Goal: Transaction & Acquisition: Purchase product/service

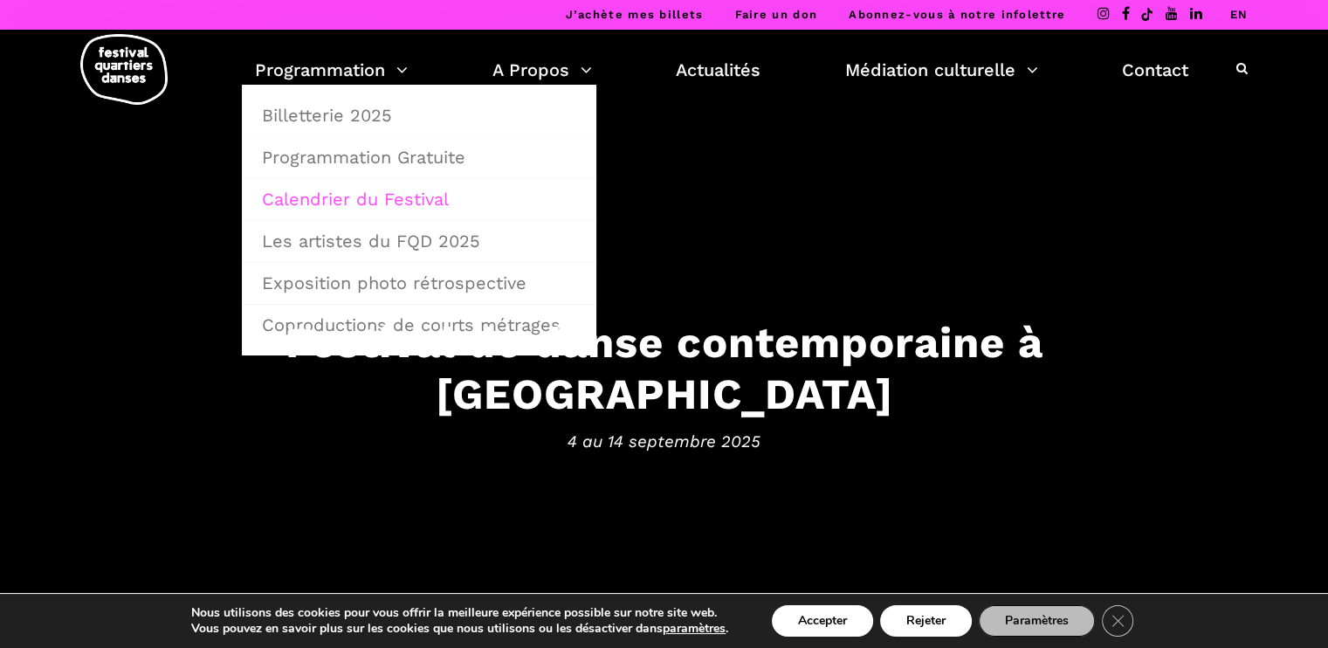
click at [345, 194] on link "Calendrier du Festival" at bounding box center [418, 199] width 335 height 40
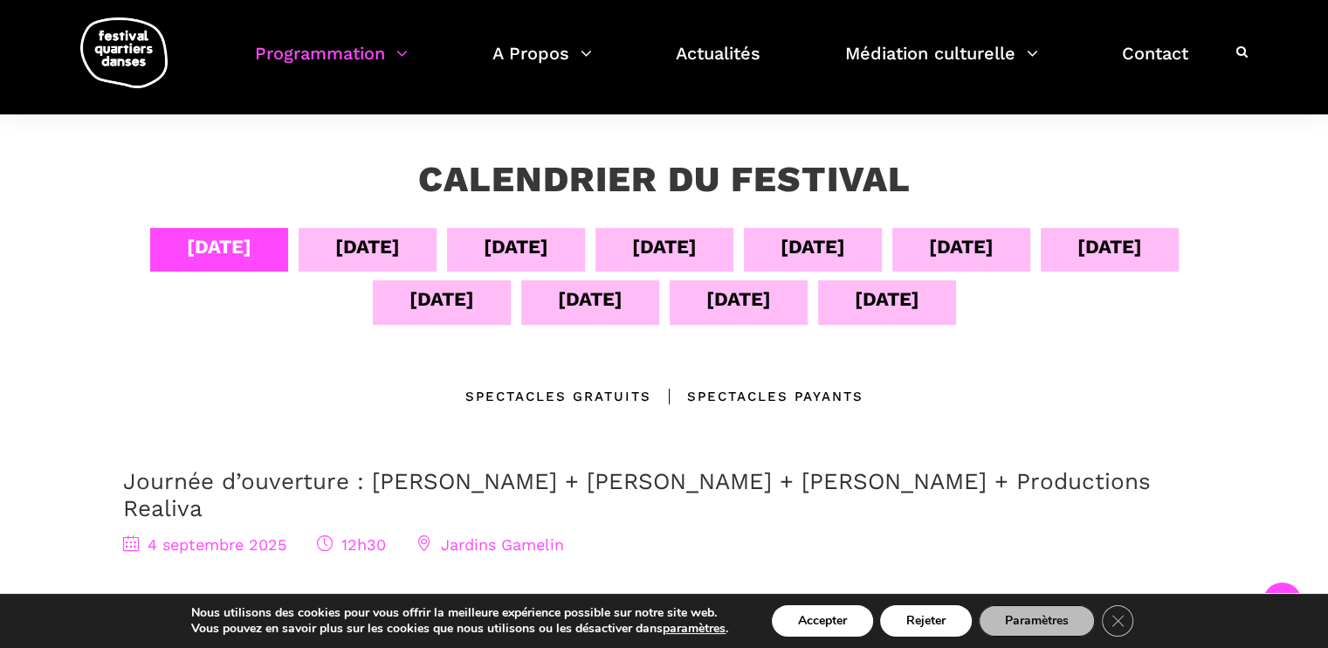
scroll to position [283, 0]
click at [374, 235] on div "[DATE]" at bounding box center [367, 246] width 65 height 31
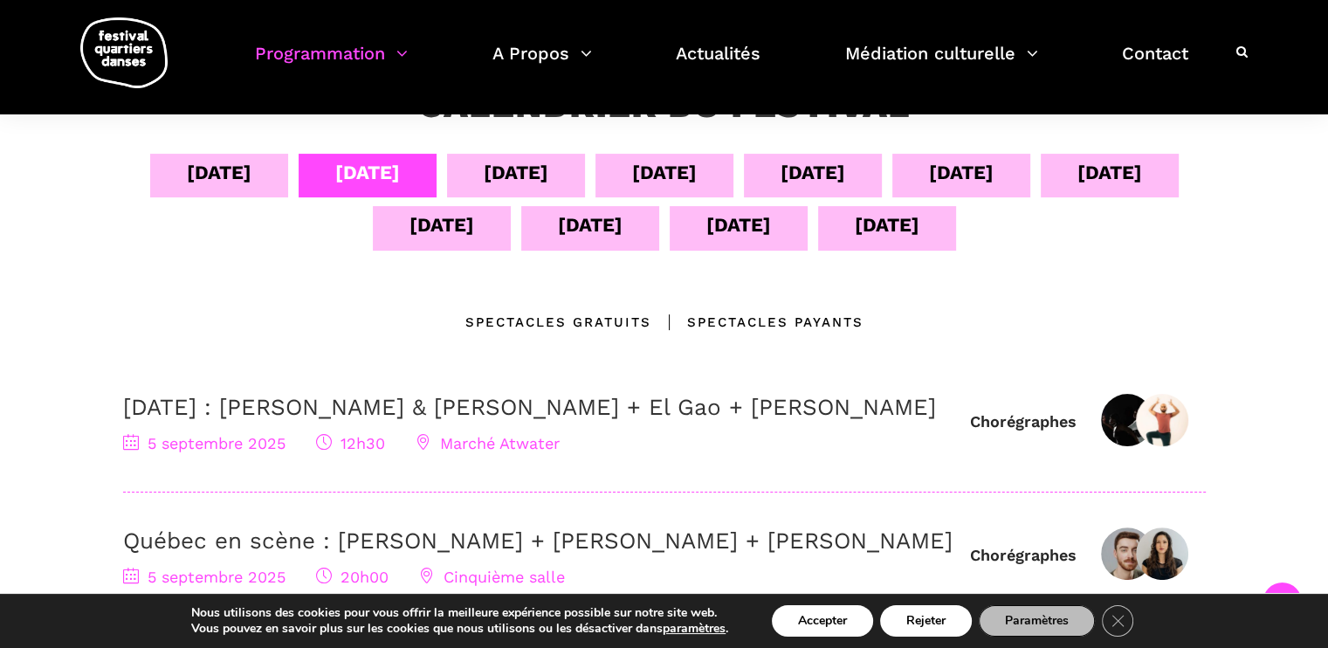
scroll to position [358, 0]
click at [494, 170] on div "[DATE]" at bounding box center [516, 171] width 65 height 31
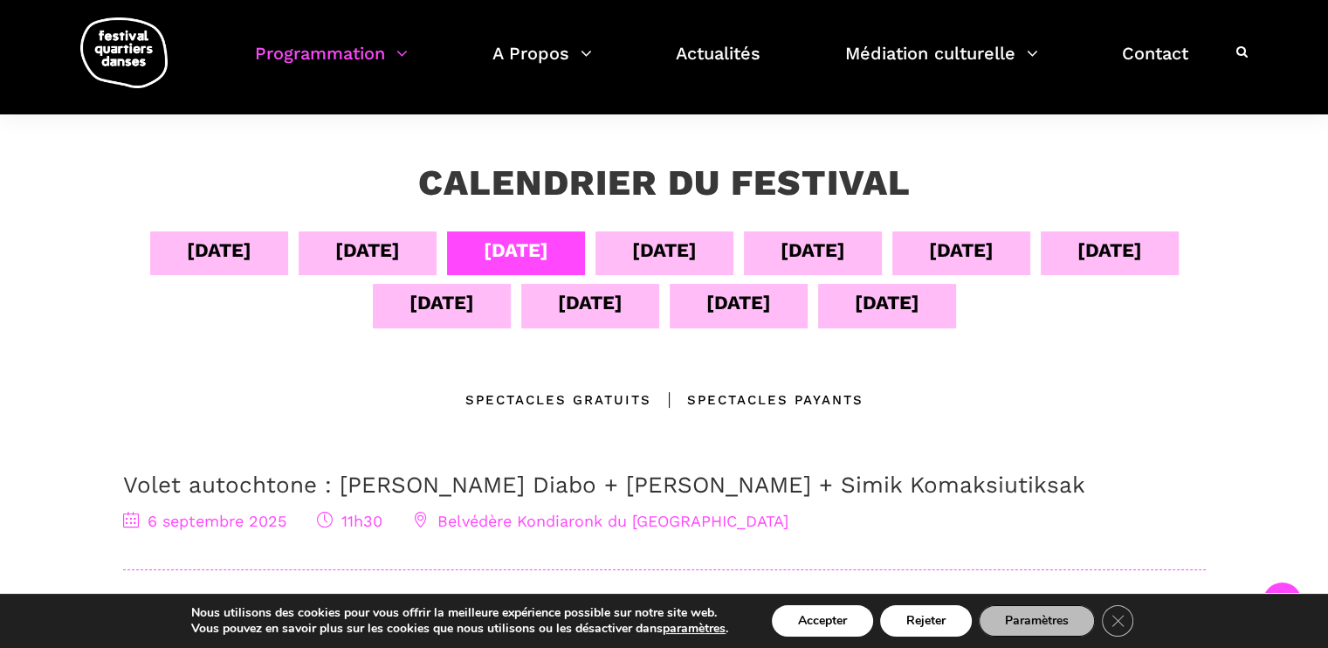
scroll to position [263, 0]
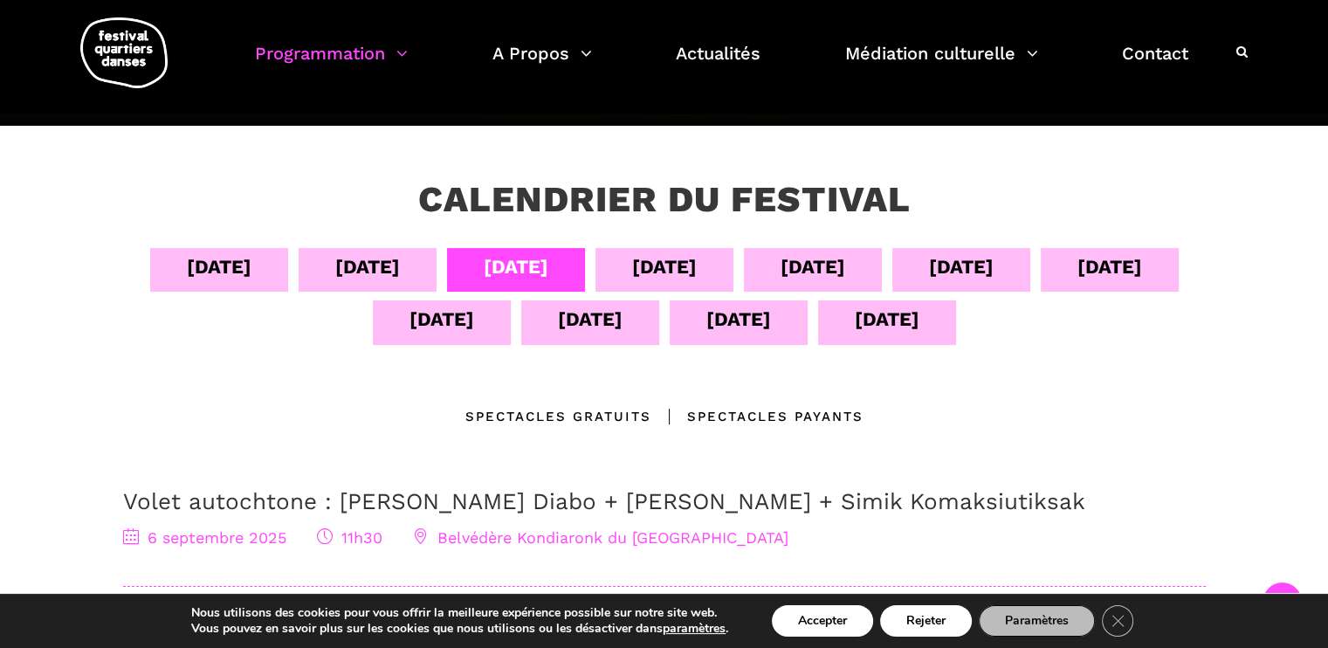
click at [670, 251] on div "[DATE]" at bounding box center [664, 266] width 65 height 31
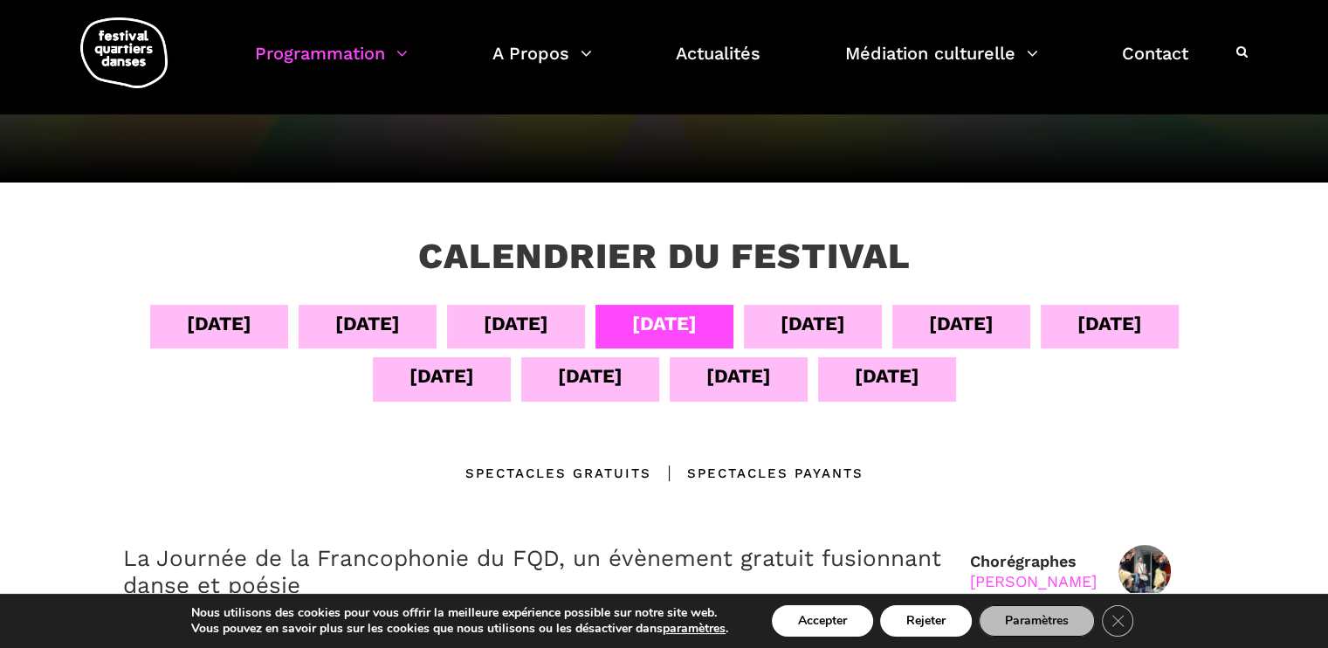
scroll to position [203, 0]
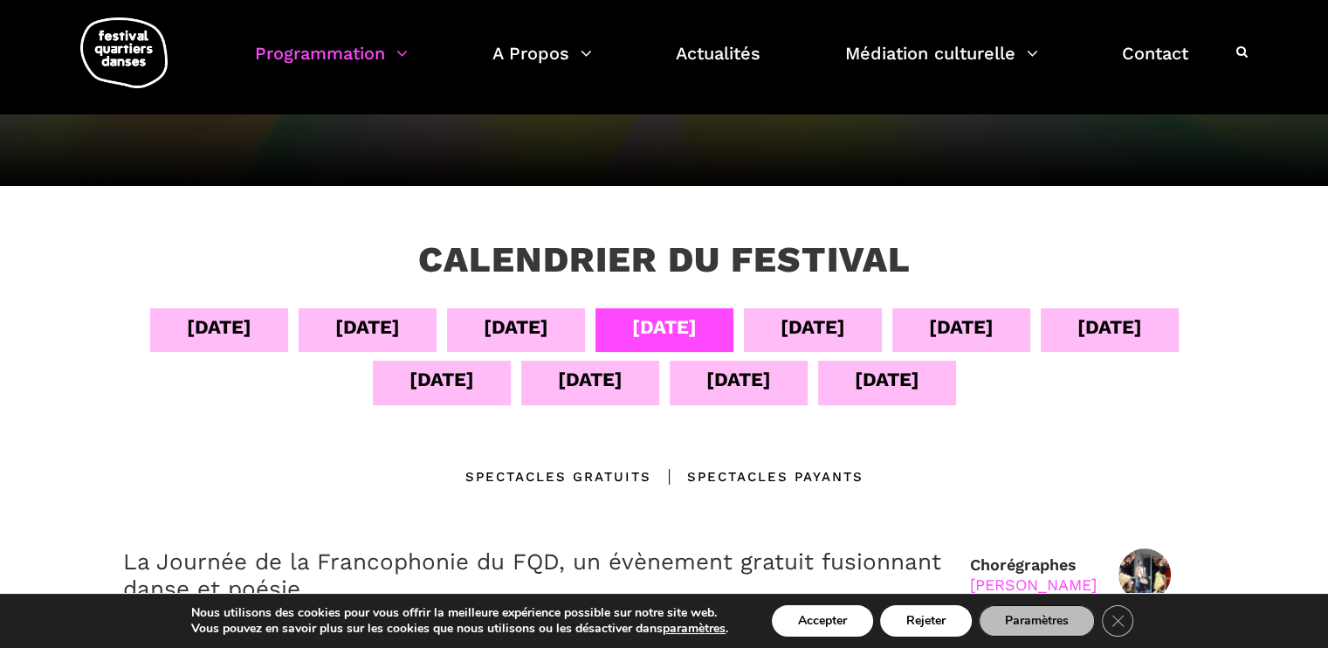
click at [828, 329] on div "[DATE]" at bounding box center [812, 327] width 65 height 31
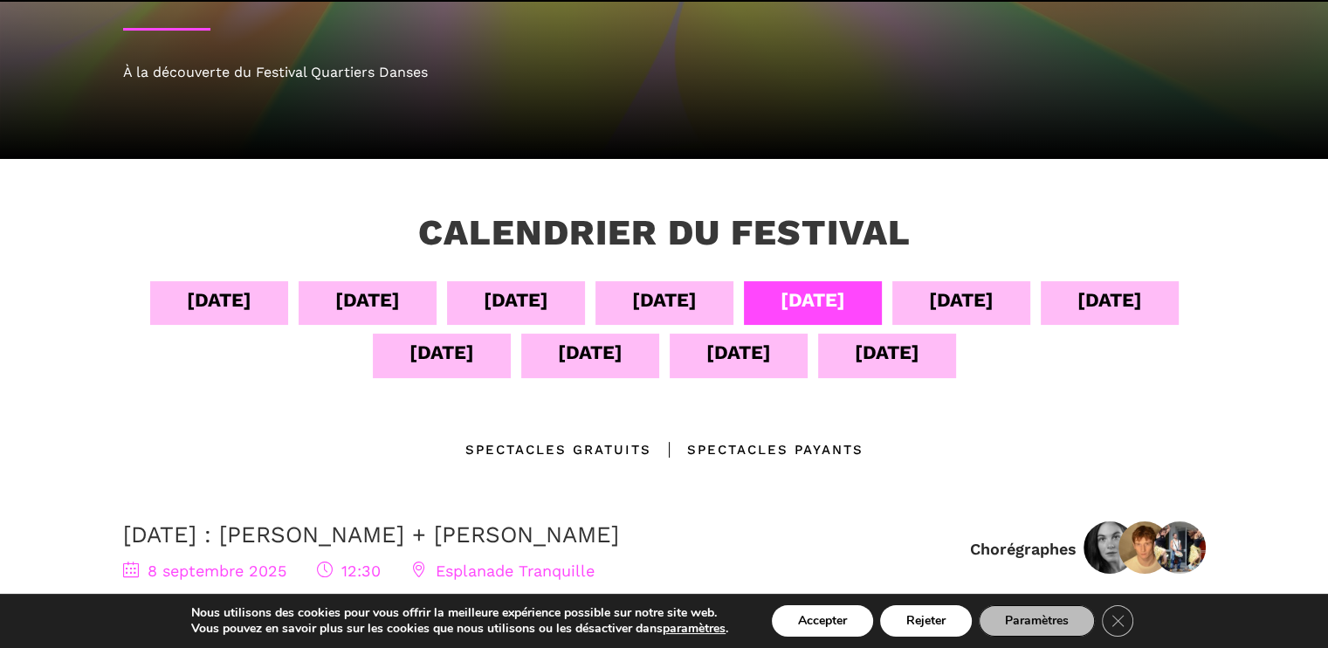
scroll to position [244, 0]
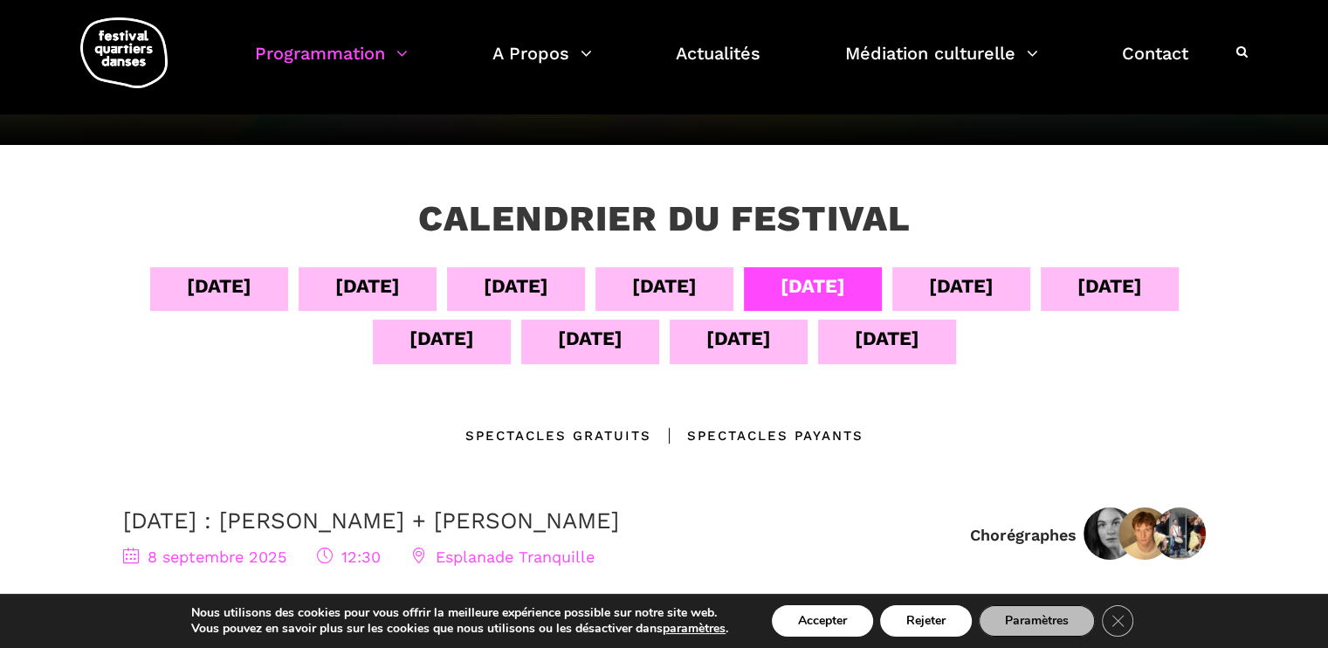
click at [966, 268] on div "[DATE]" at bounding box center [961, 289] width 138 height 44
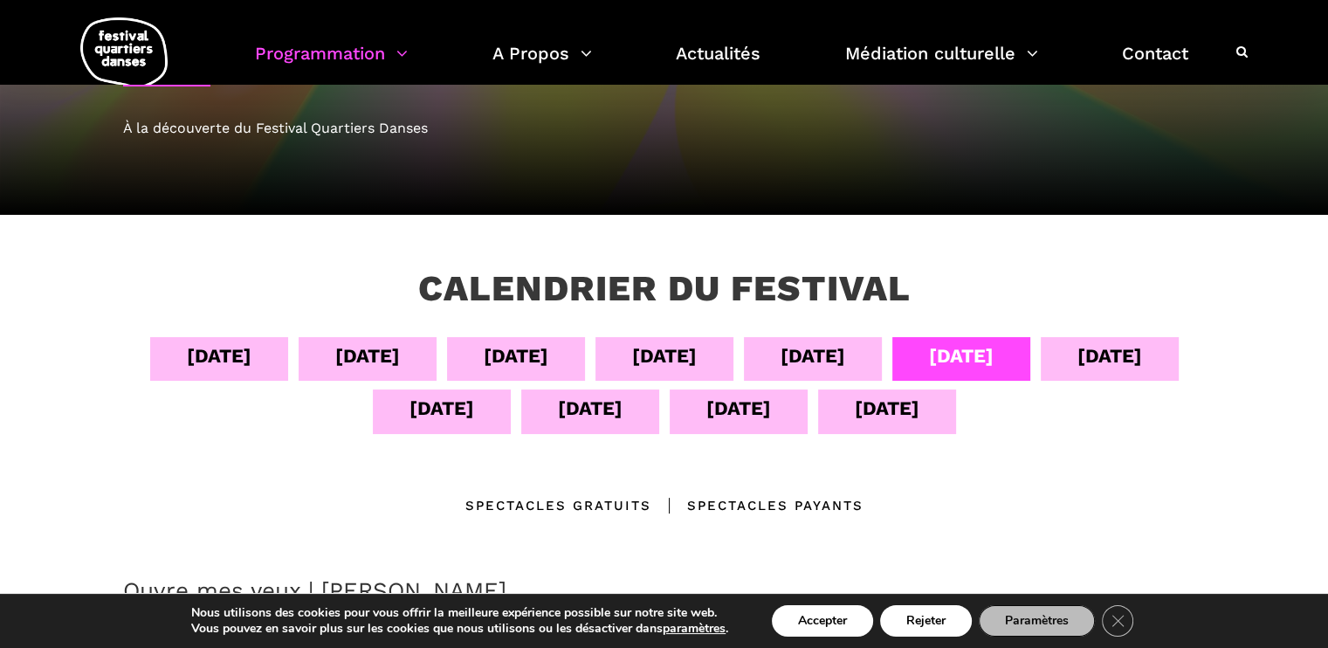
scroll to position [171, 0]
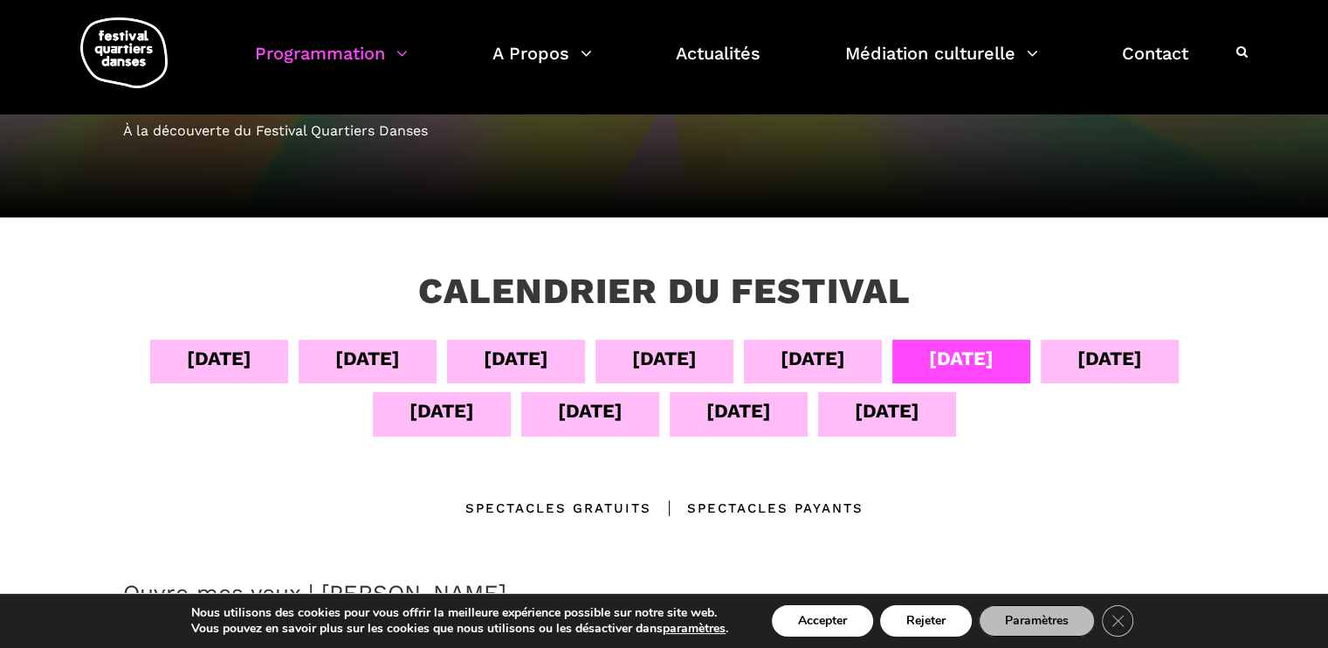
click at [1163, 363] on div "[DATE]" at bounding box center [1110, 362] width 138 height 44
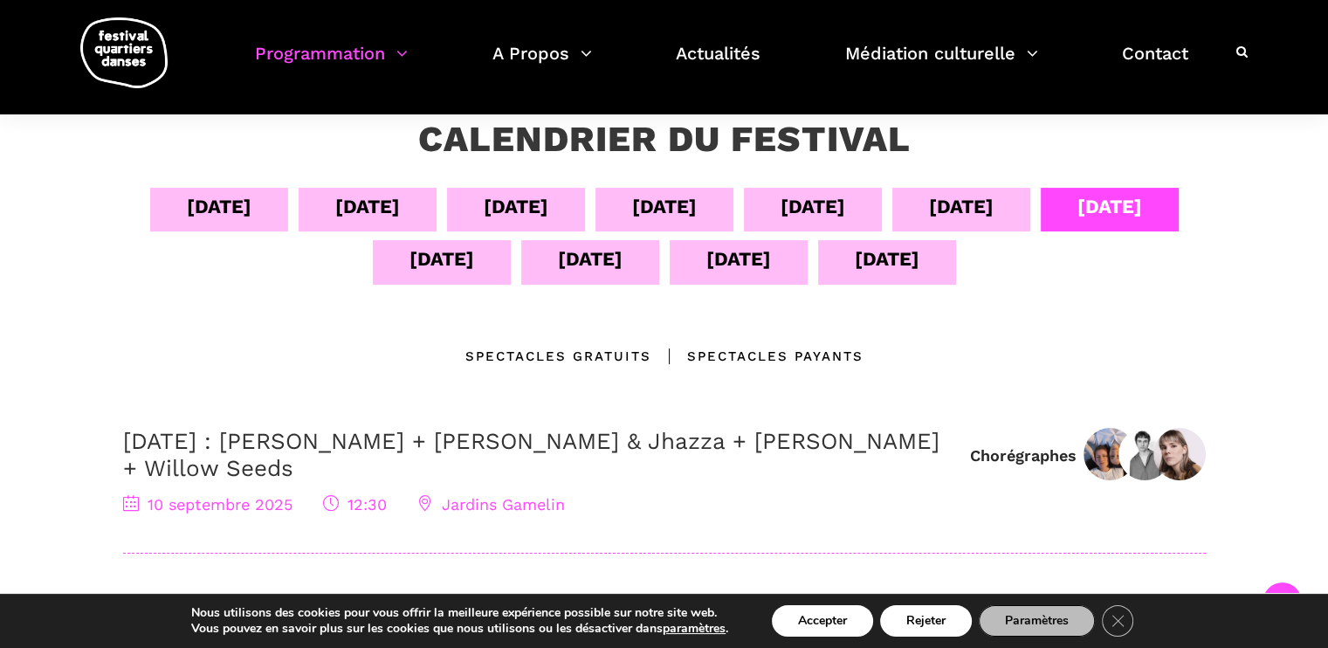
scroll to position [244, 0]
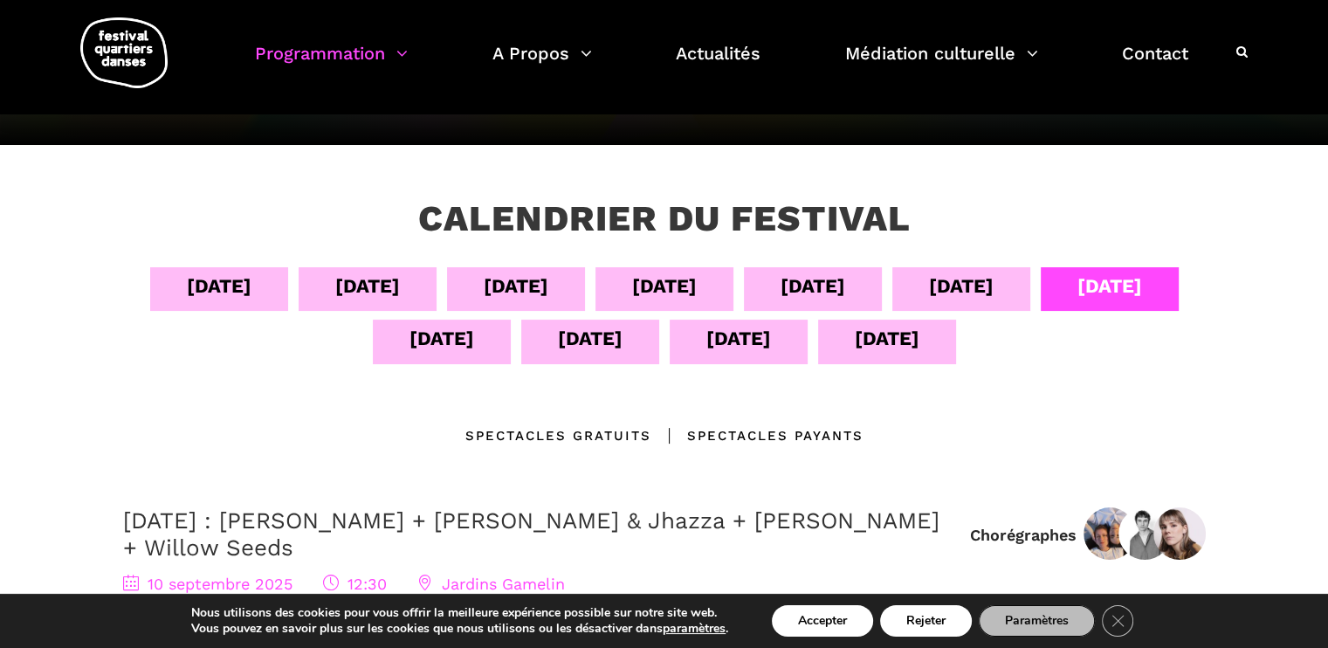
click at [380, 348] on div "[DATE]" at bounding box center [442, 342] width 138 height 44
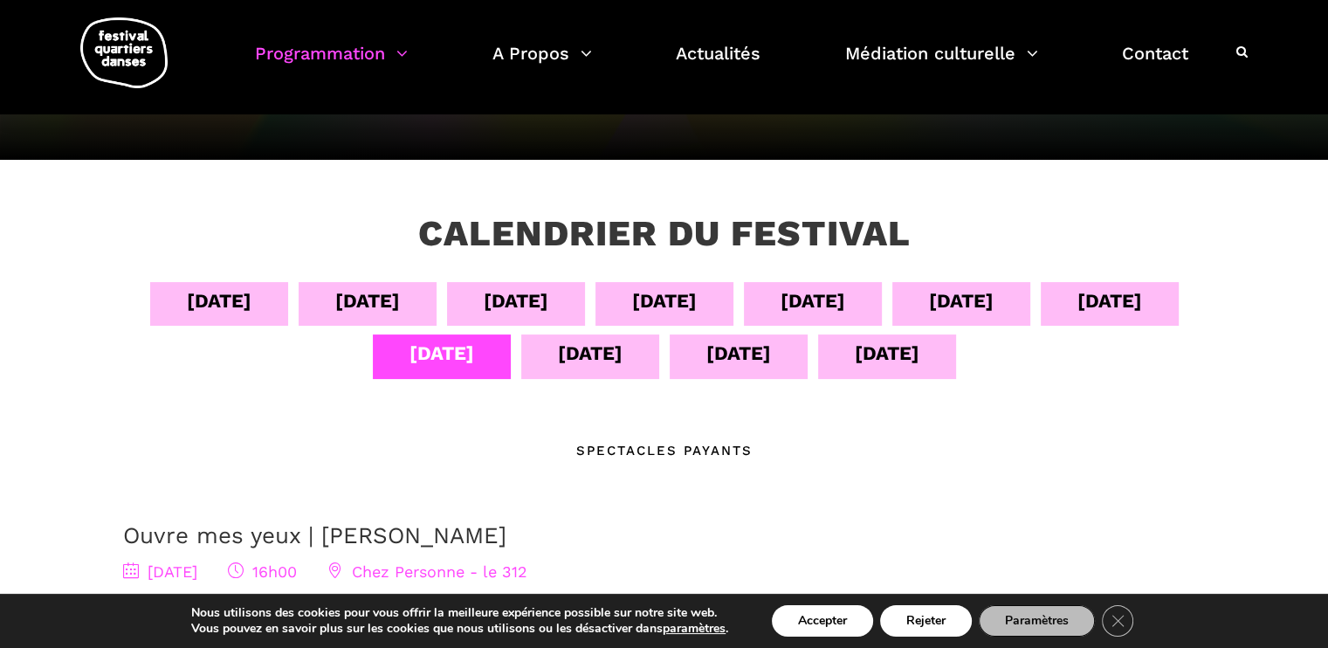
scroll to position [212, 0]
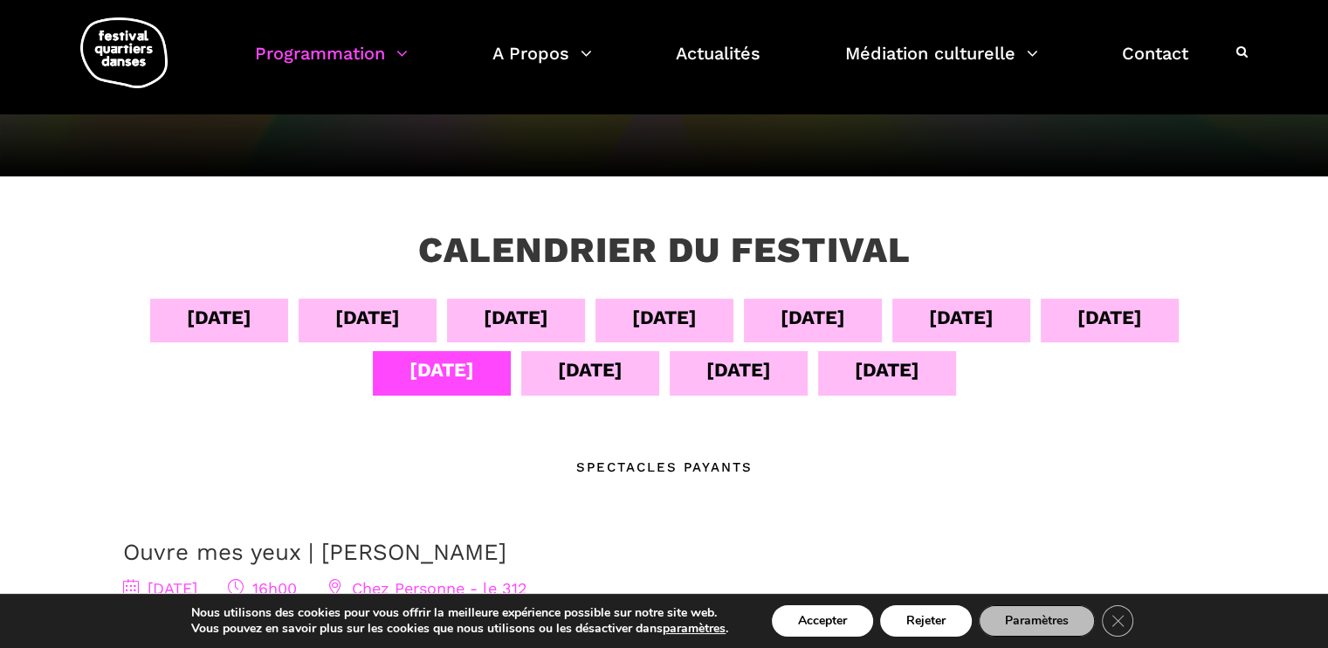
click at [608, 359] on div "[DATE]" at bounding box center [590, 369] width 65 height 31
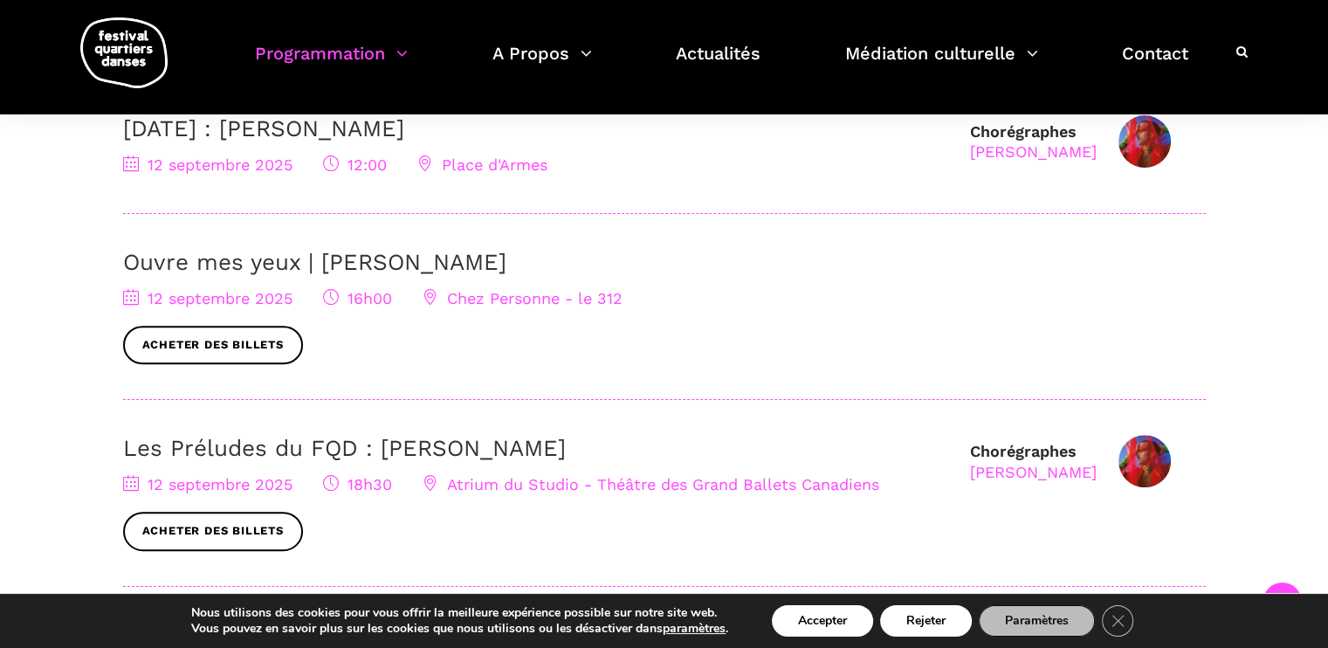
scroll to position [515, 0]
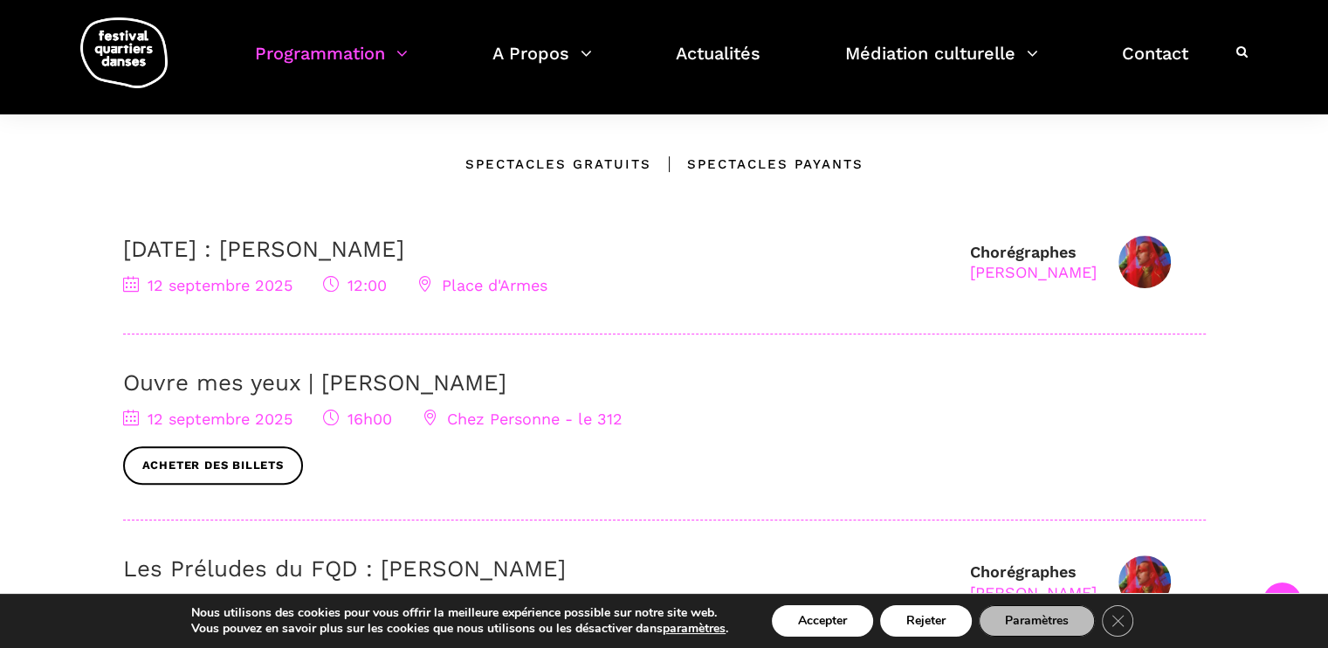
click at [693, 258] on h3 "[DATE] : [PERSON_NAME]" at bounding box center [537, 249] width 829 height 27
click at [676, 308] on div "Chorégraphes Nicholas Bellefleur 12 septembre : Agata Życzkowska 12 septembre 2…" at bounding box center [664, 285] width 1082 height 99
click at [404, 238] on link "[DATE] : [PERSON_NAME]" at bounding box center [263, 249] width 281 height 26
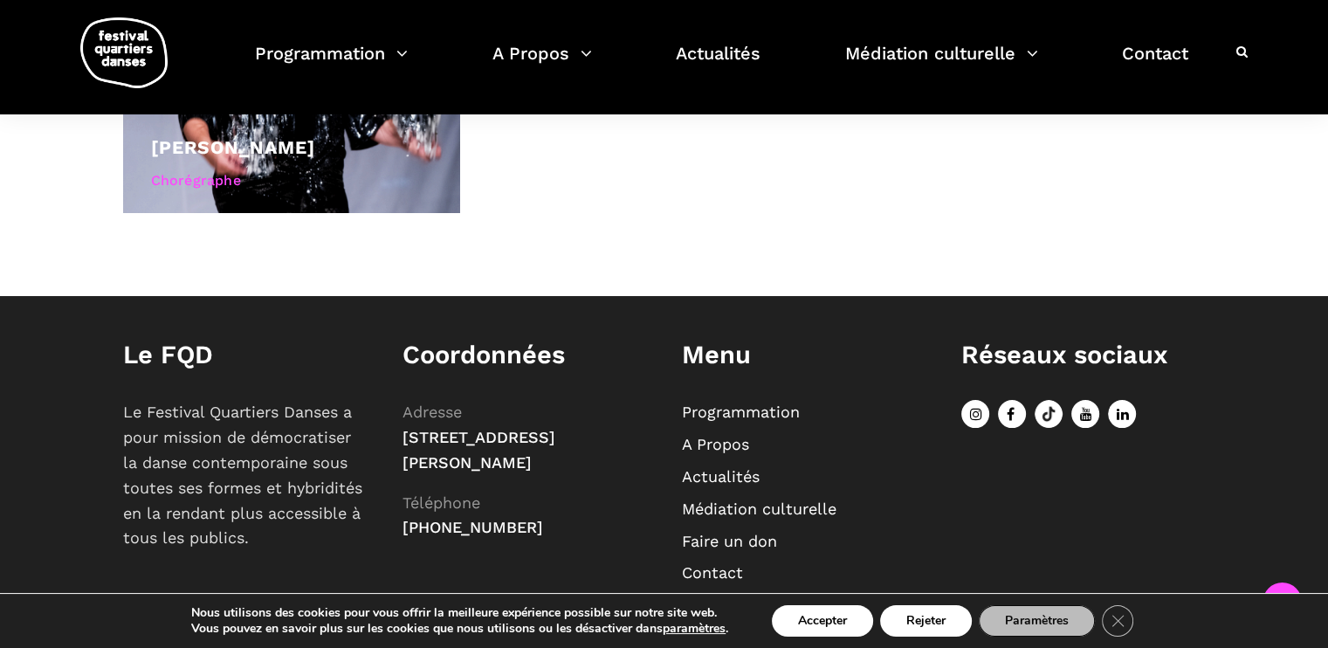
scroll to position [1392, 0]
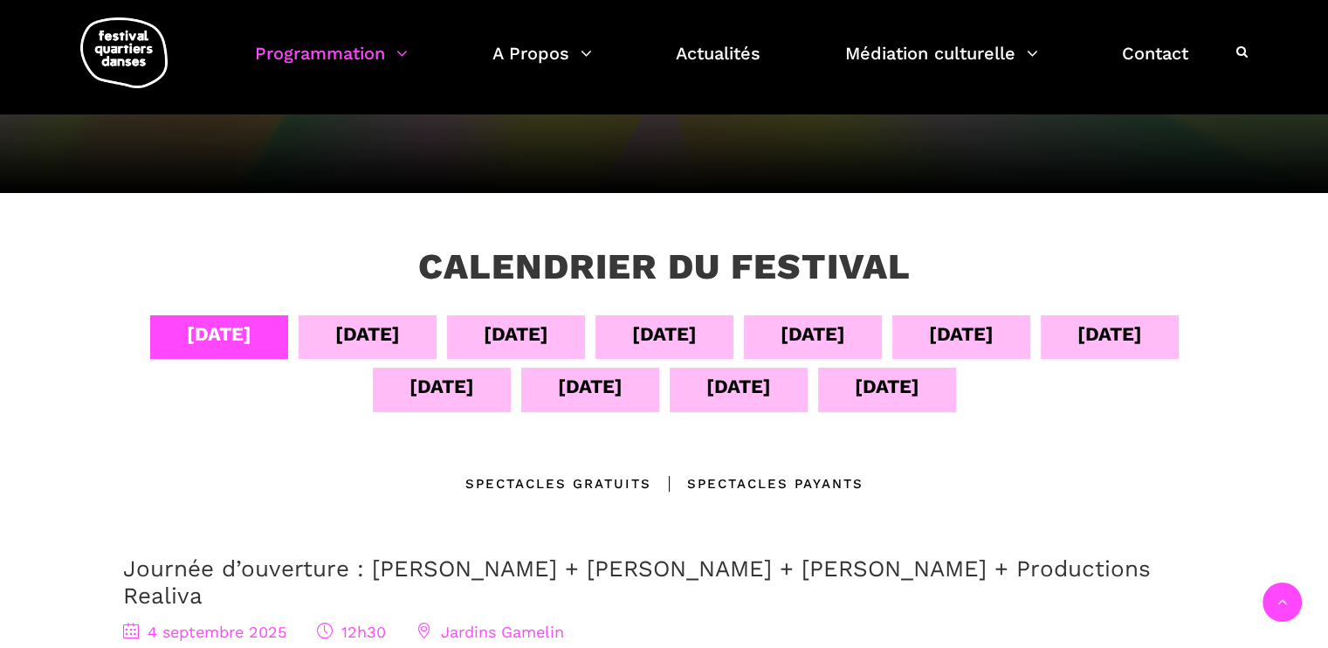
scroll to position [155, 0]
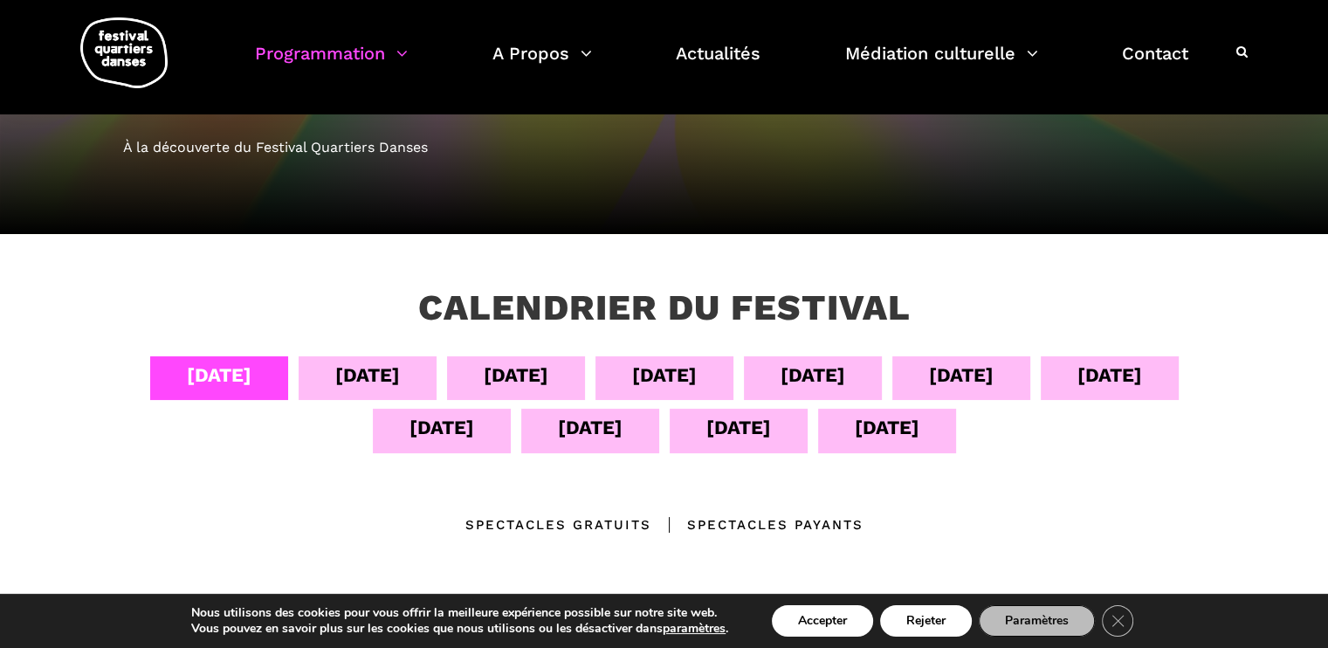
click at [547, 422] on div "12 sept" at bounding box center [590, 431] width 138 height 44
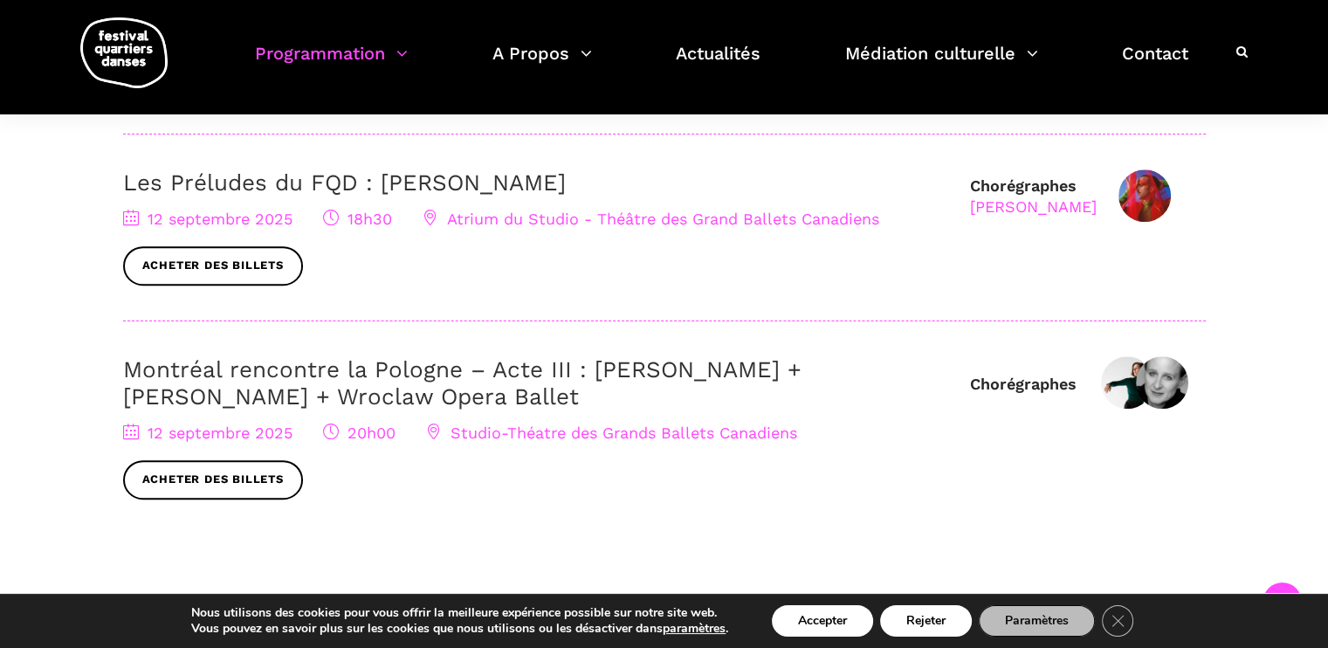
scroll to position [898, 0]
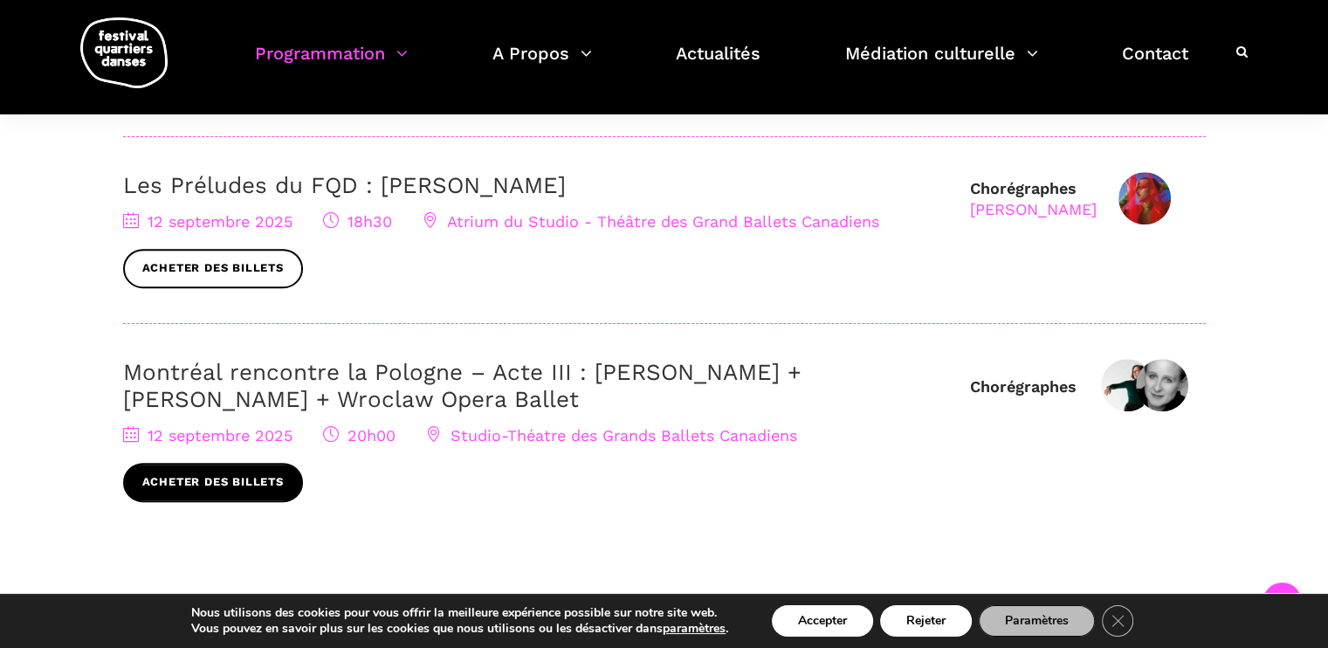
click at [157, 489] on link "Acheter des billets" at bounding box center [213, 482] width 180 height 39
click at [518, 369] on link "Montréal rencontre la Pologne – Acte III : Hélène Simoneau Danse + Jane Mappin …" at bounding box center [462, 385] width 678 height 53
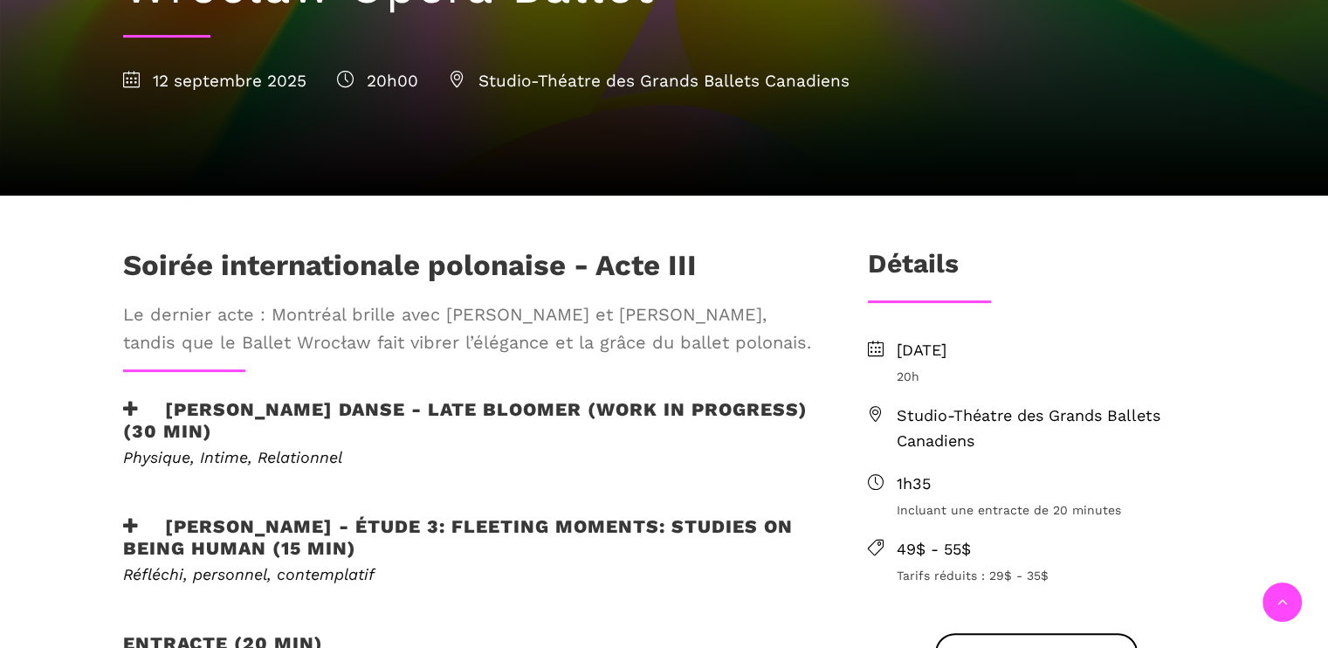
scroll to position [629, 0]
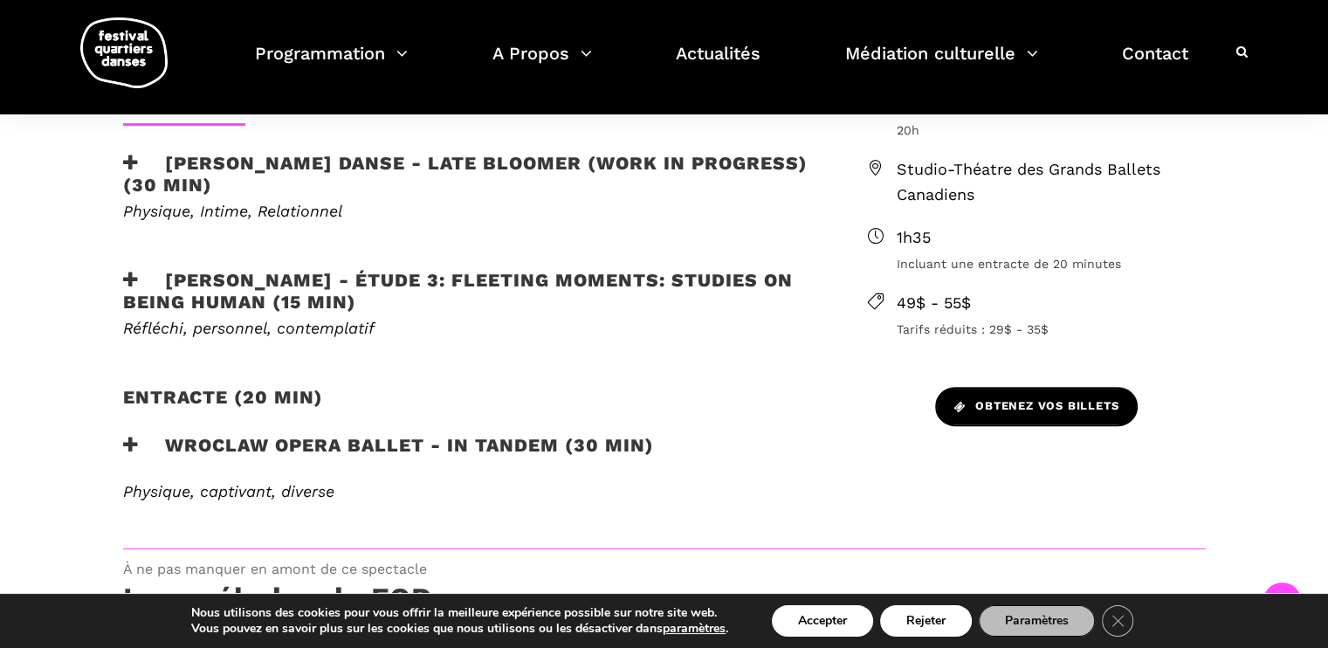
click at [982, 397] on span "Obtenez vos billets" at bounding box center [1036, 406] width 164 height 18
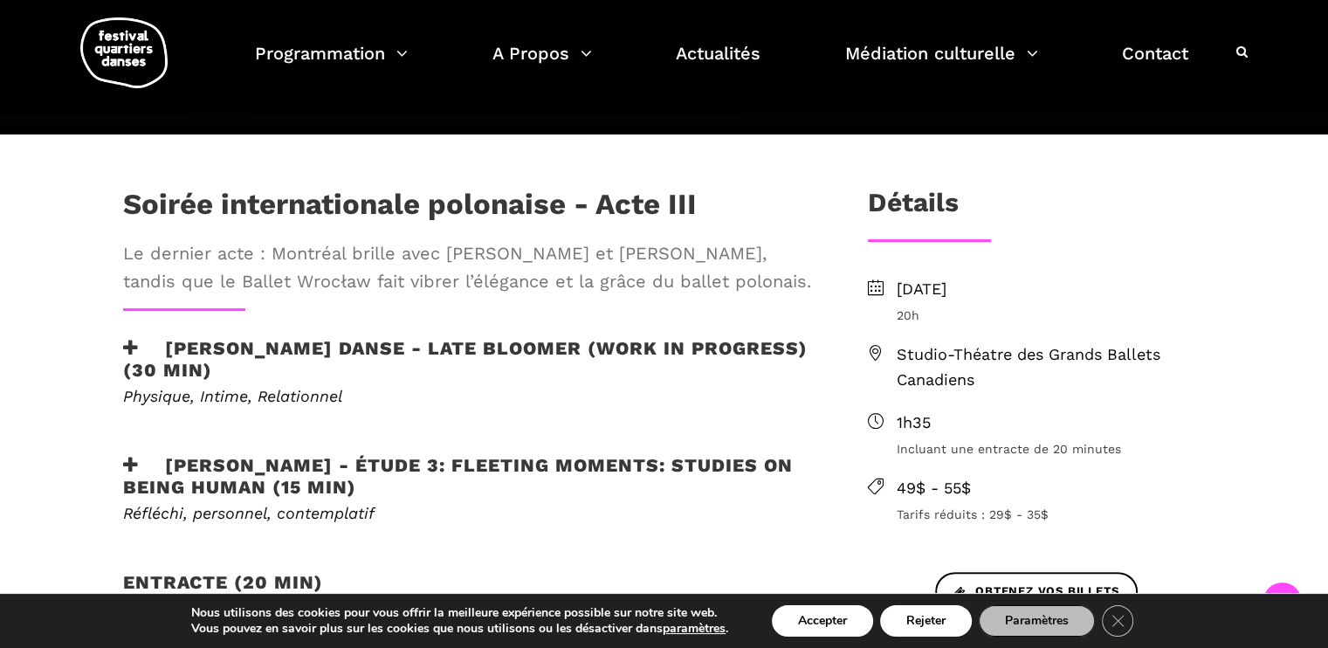
scroll to position [489, 0]
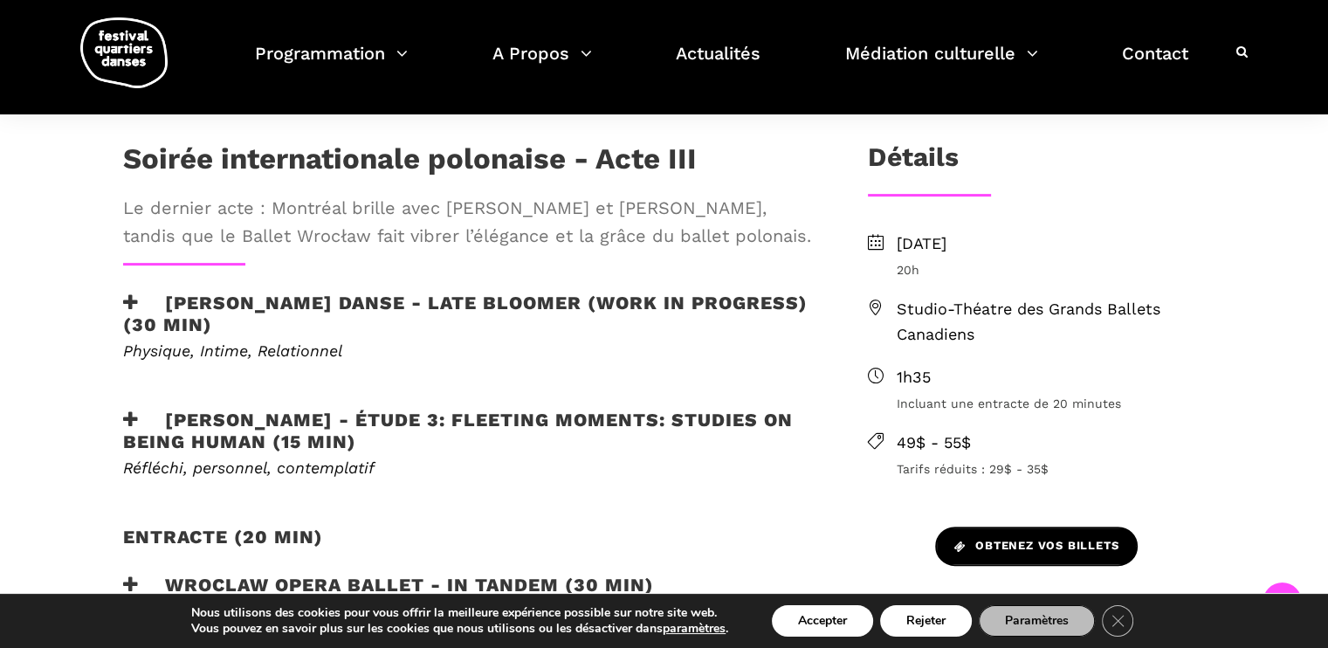
click at [1015, 540] on span "Obtenez vos billets" at bounding box center [1036, 546] width 164 height 18
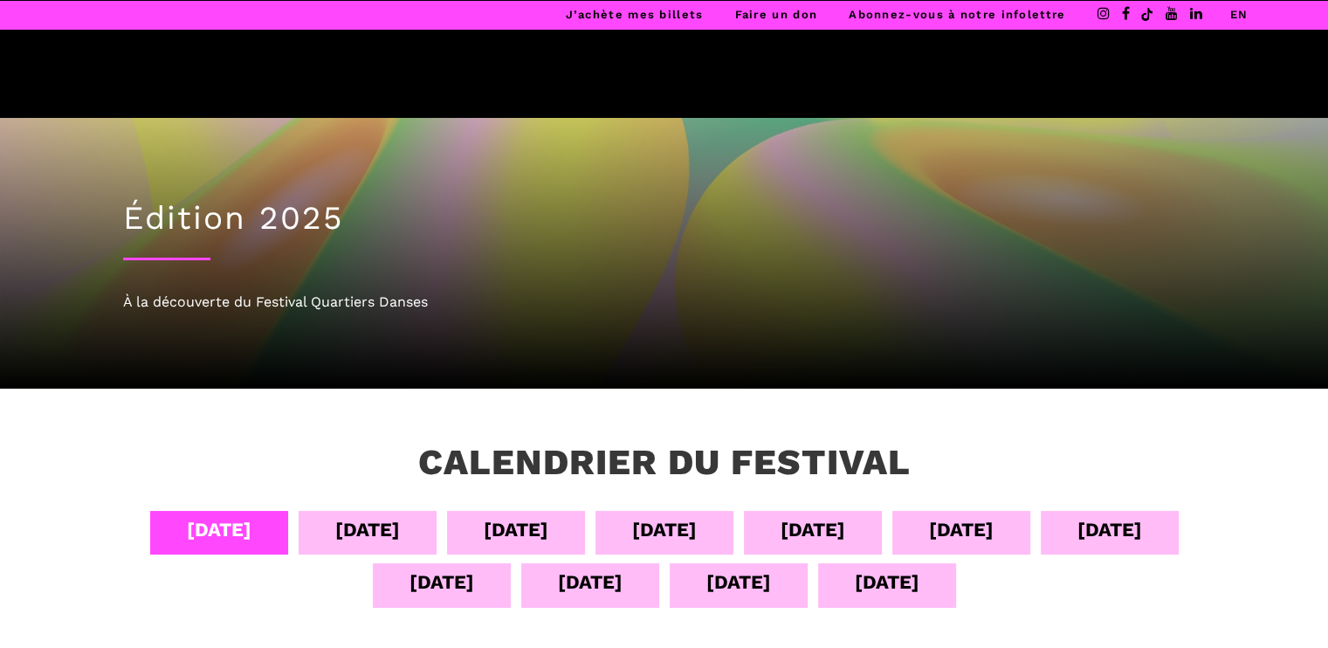
scroll to position [258, 0]
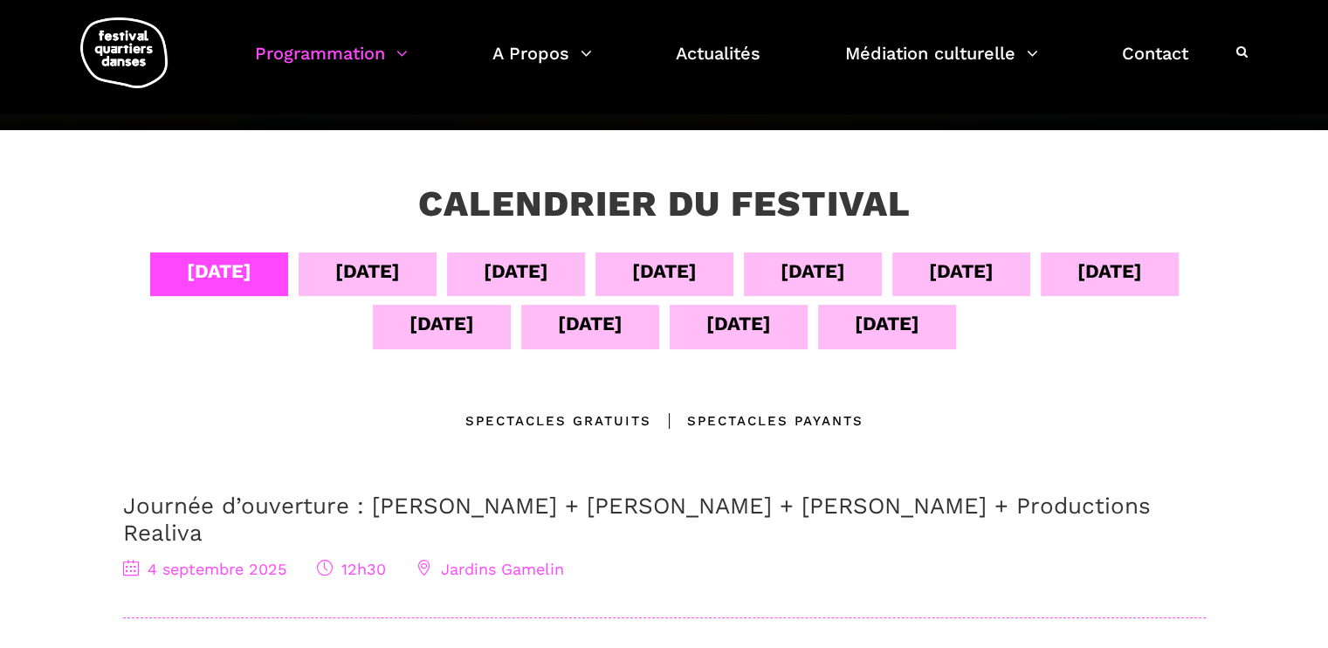
click at [593, 315] on div "[DATE]" at bounding box center [590, 323] width 65 height 31
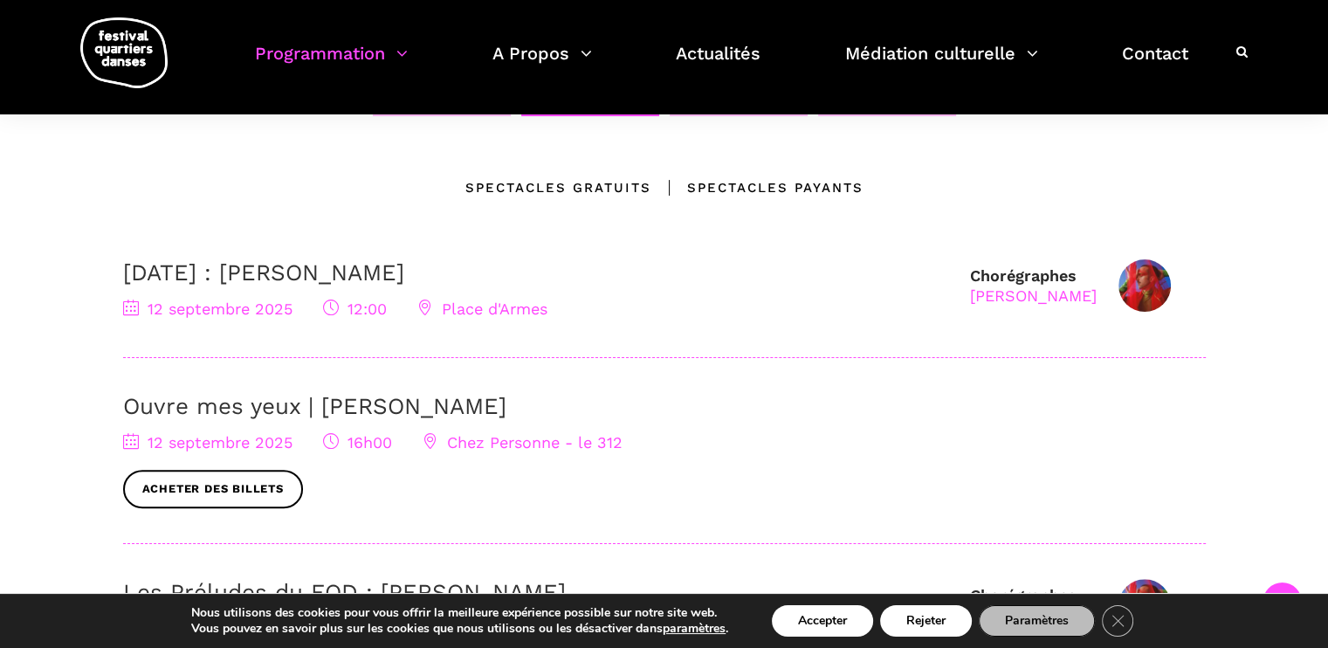
scroll to position [457, 0]
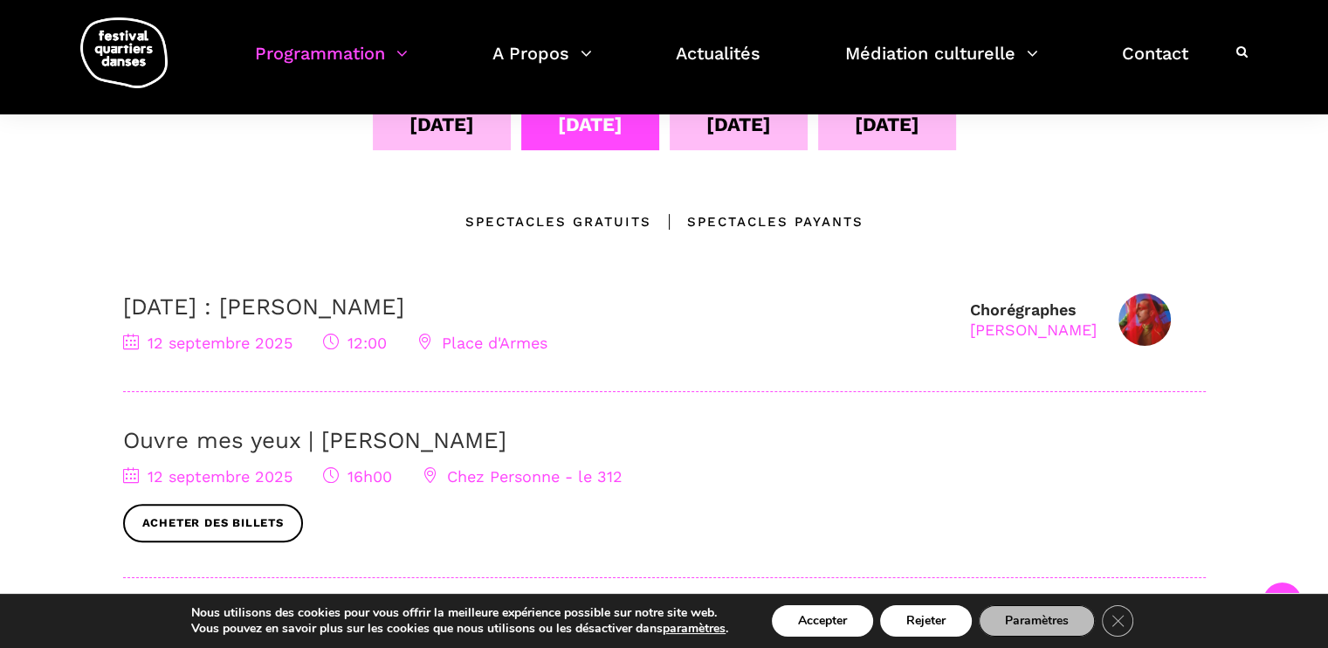
click at [724, 120] on div "[DATE]" at bounding box center [738, 124] width 65 height 31
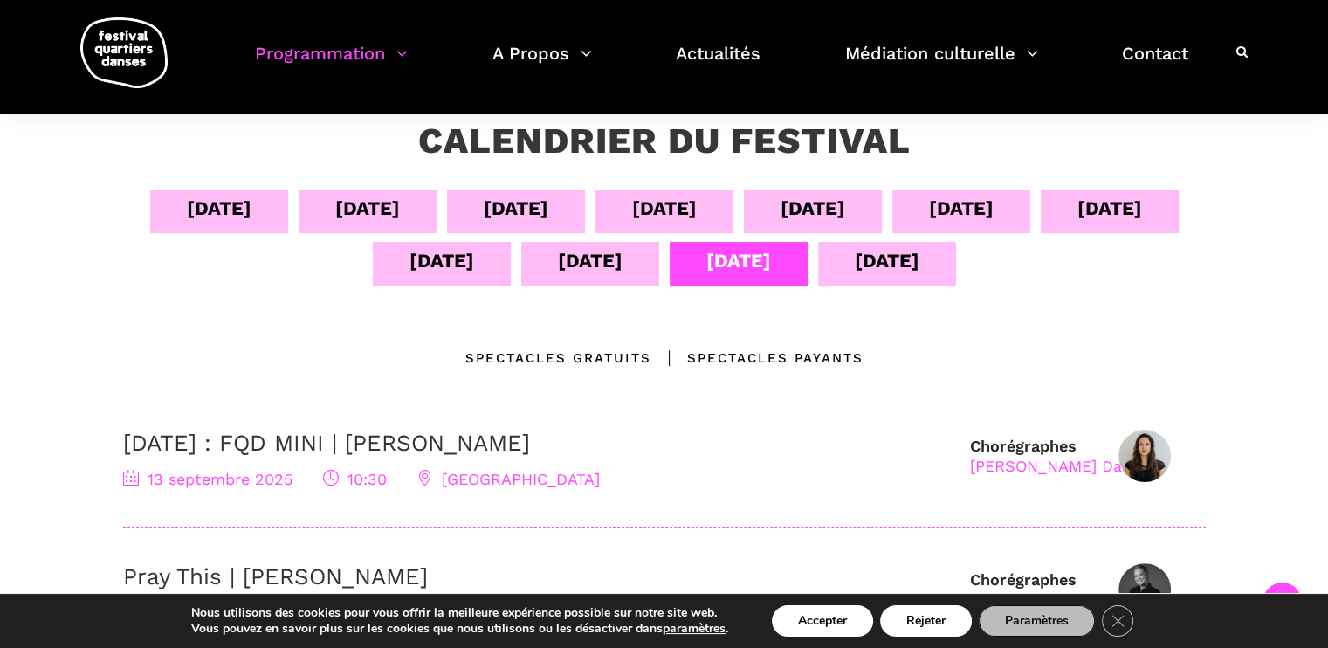
scroll to position [321, 0]
click at [841, 262] on div "[DATE]" at bounding box center [887, 264] width 138 height 44
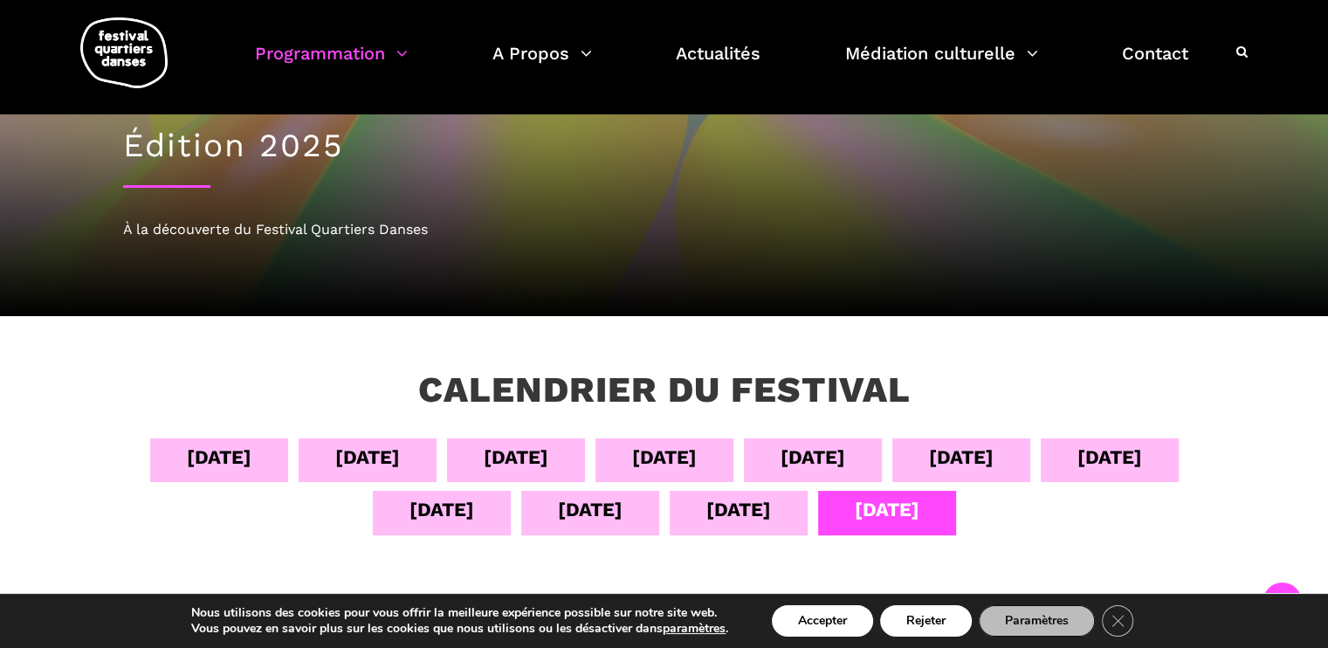
scroll to position [0, 0]
